Goal: Navigation & Orientation: Understand site structure

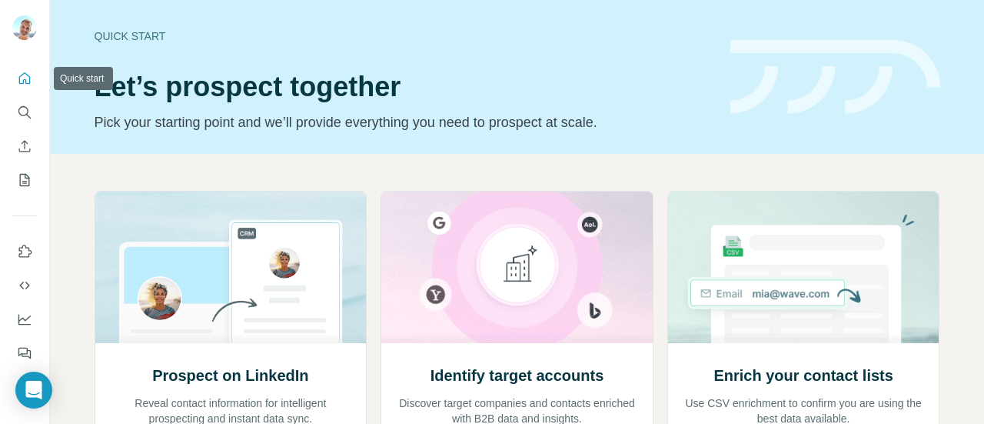
click at [26, 72] on icon "Quick start" at bounding box center [24, 78] width 15 height 15
click at [22, 179] on icon "My lists" at bounding box center [24, 179] width 15 height 15
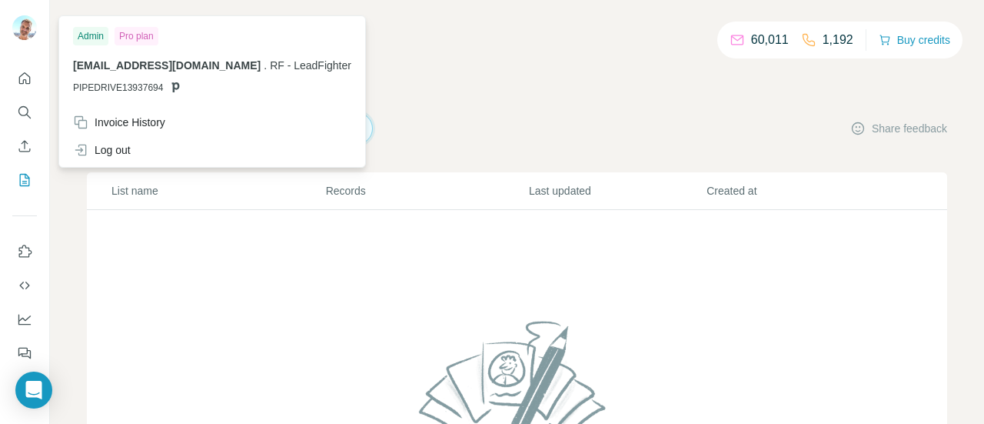
click at [26, 23] on img at bounding box center [24, 27] width 25 height 25
click at [26, 24] on img at bounding box center [24, 27] width 25 height 25
click at [605, 102] on div "60,011 1,192 Buy credits My lists Companies People Share feedback List name Rec…" at bounding box center [517, 312] width 861 height 551
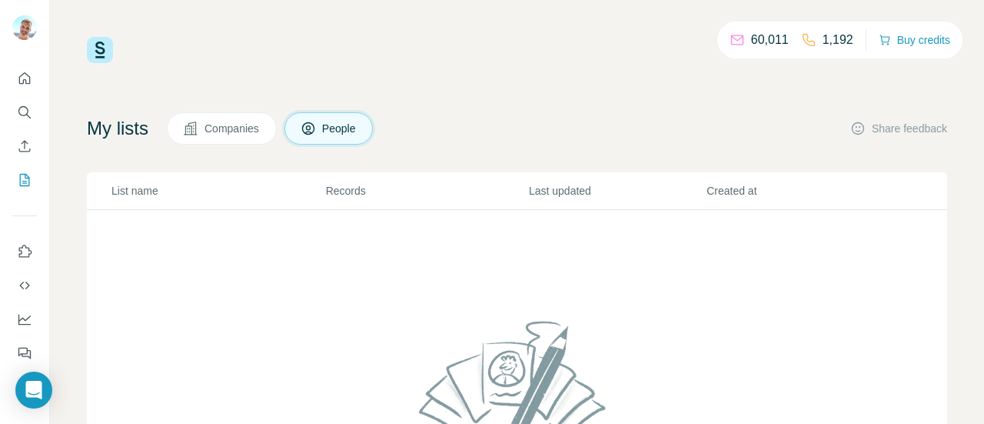
scroll to position [200, 0]
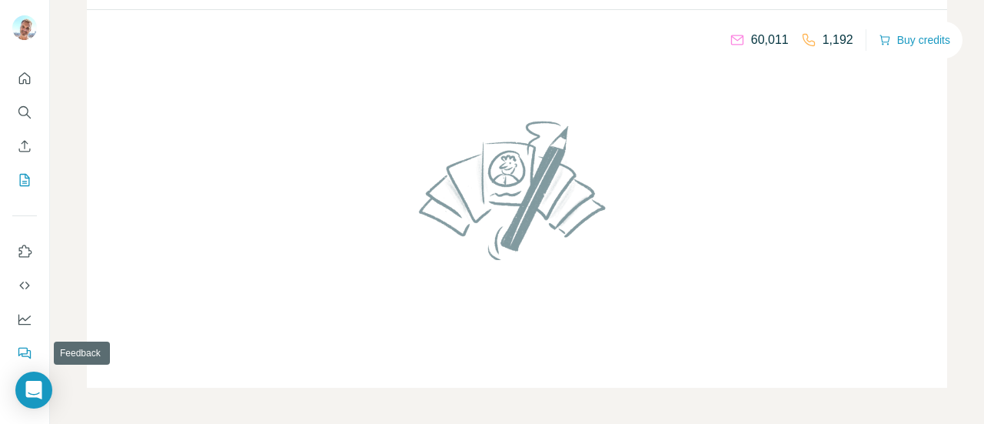
click at [20, 353] on icon "Feedback" at bounding box center [24, 352] width 15 height 15
click at [22, 321] on icon "Dashboard" at bounding box center [24, 319] width 15 height 15
